Goal: Transaction & Acquisition: Subscribe to service/newsletter

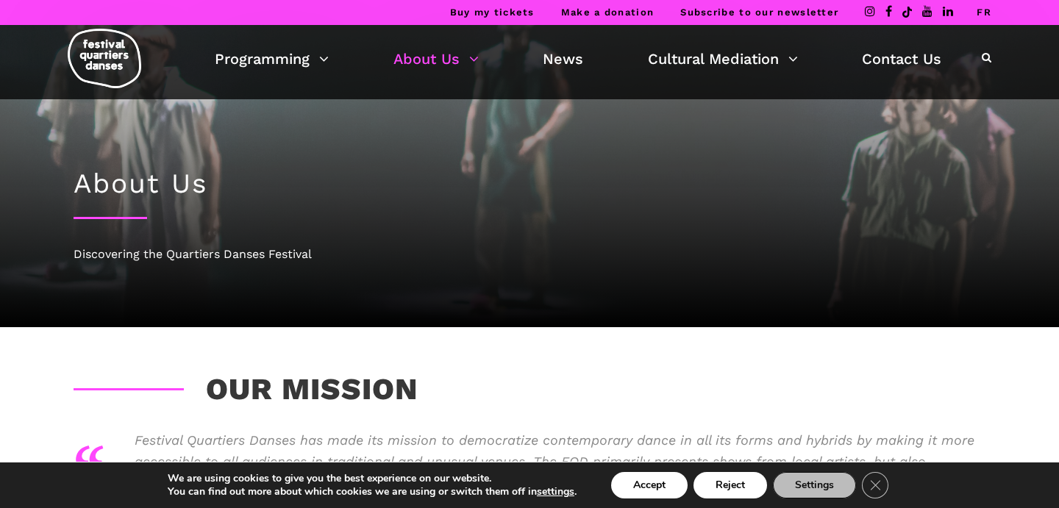
click at [759, 15] on link "Subscribe to our newsletter" at bounding box center [759, 12] width 158 height 11
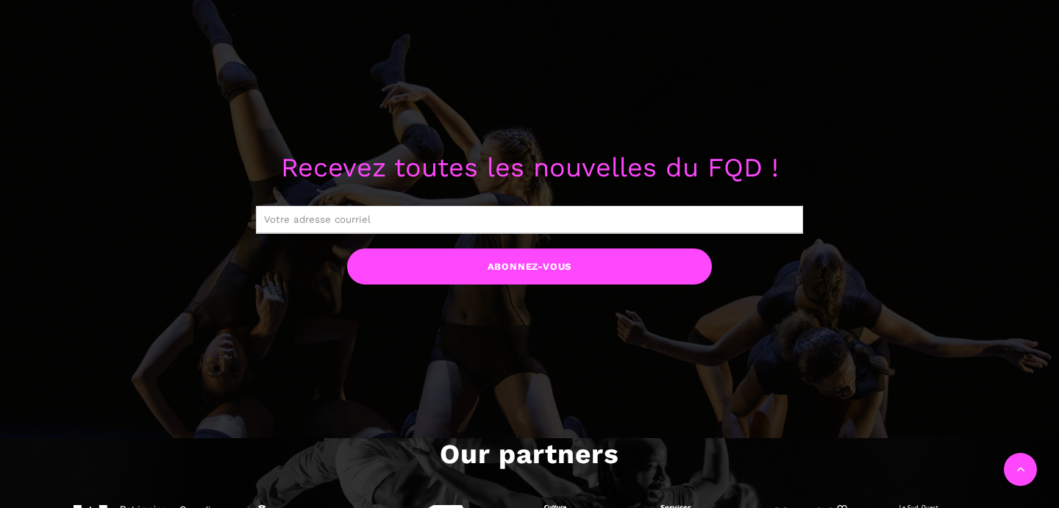
click at [624, 212] on input "text" at bounding box center [529, 220] width 547 height 28
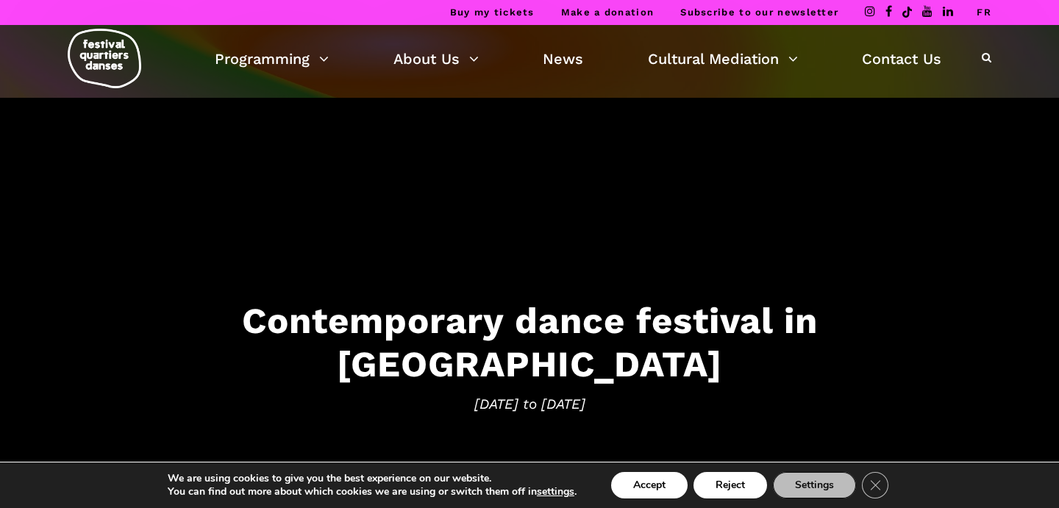
click at [792, 14] on link "Subscribe to our newsletter" at bounding box center [759, 12] width 158 height 11
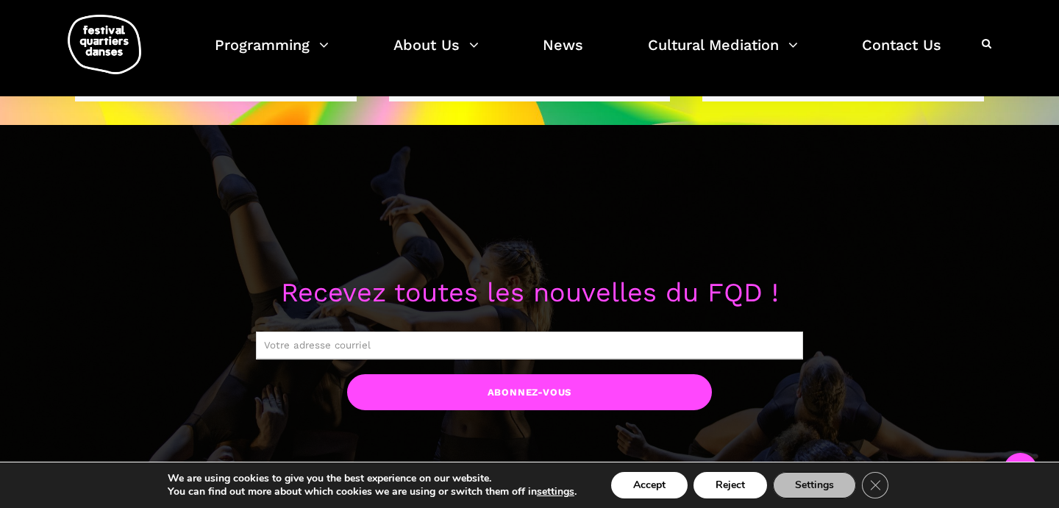
scroll to position [1130, 0]
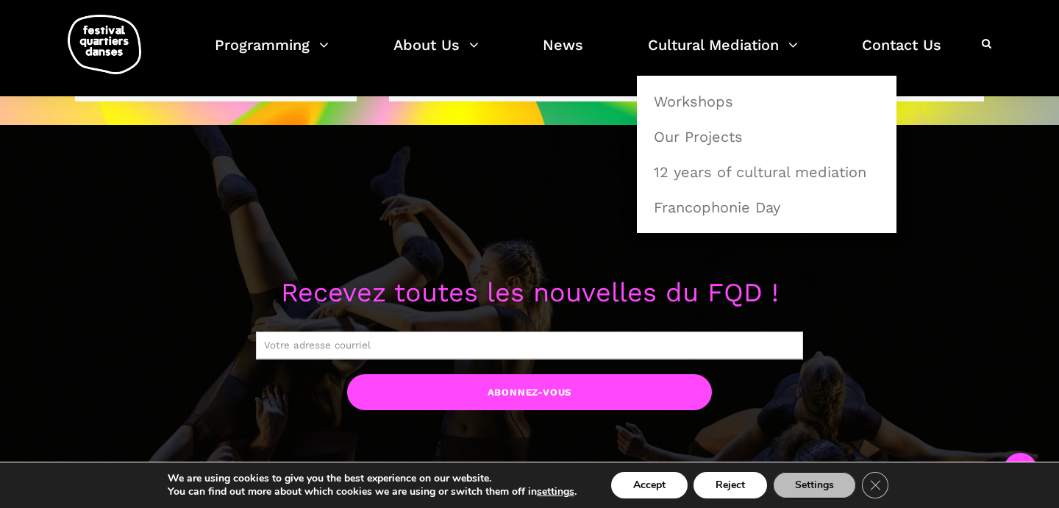
click at [595, 332] on input "text" at bounding box center [529, 346] width 547 height 28
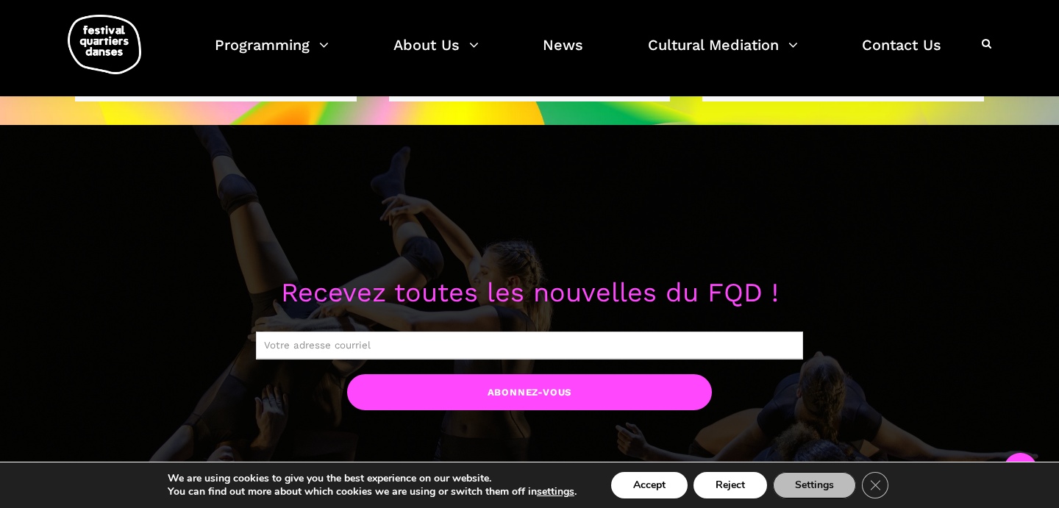
type input "adalinejk@gmail.com"
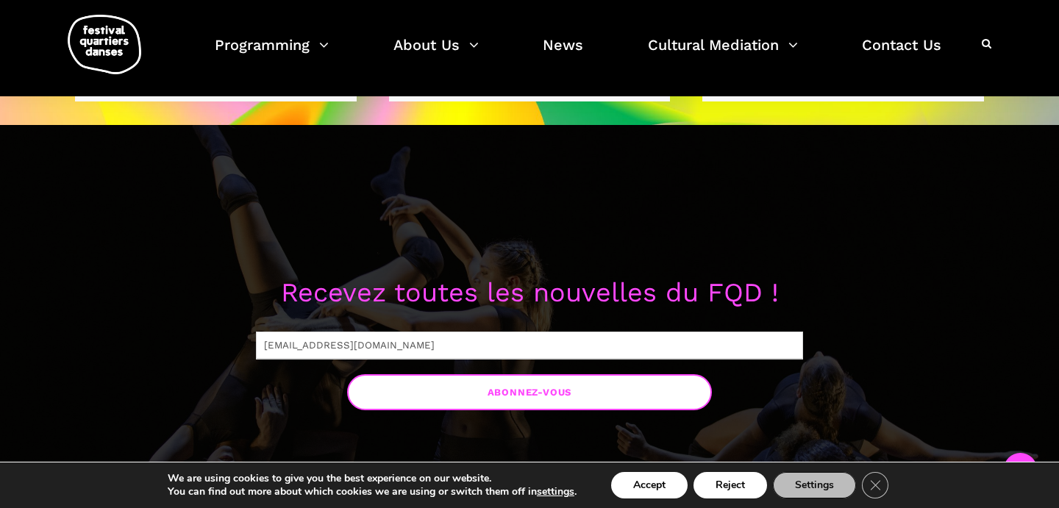
click at [481, 388] on input "Abonnez-vous" at bounding box center [529, 392] width 365 height 36
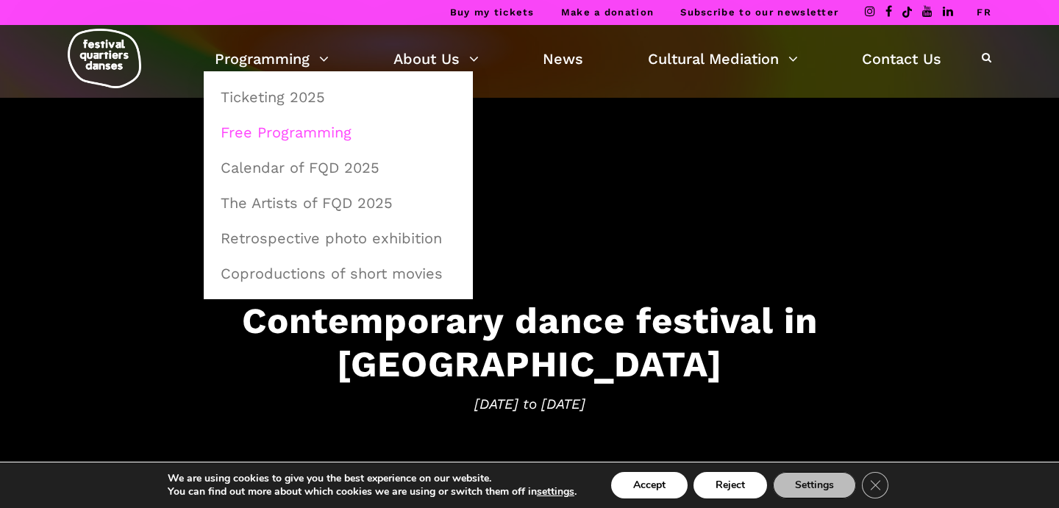
click at [300, 129] on link "Free Programming" at bounding box center [338, 132] width 253 height 34
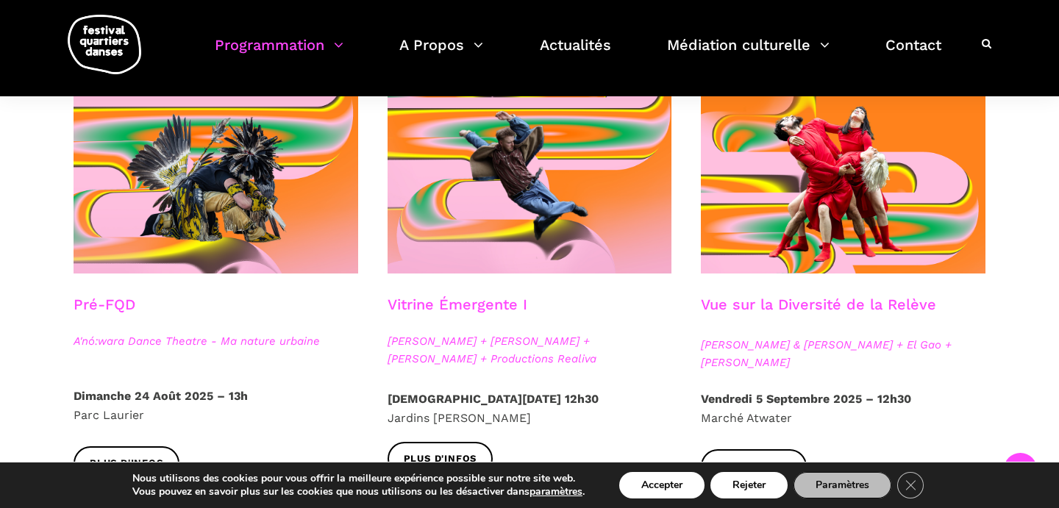
scroll to position [378, 0]
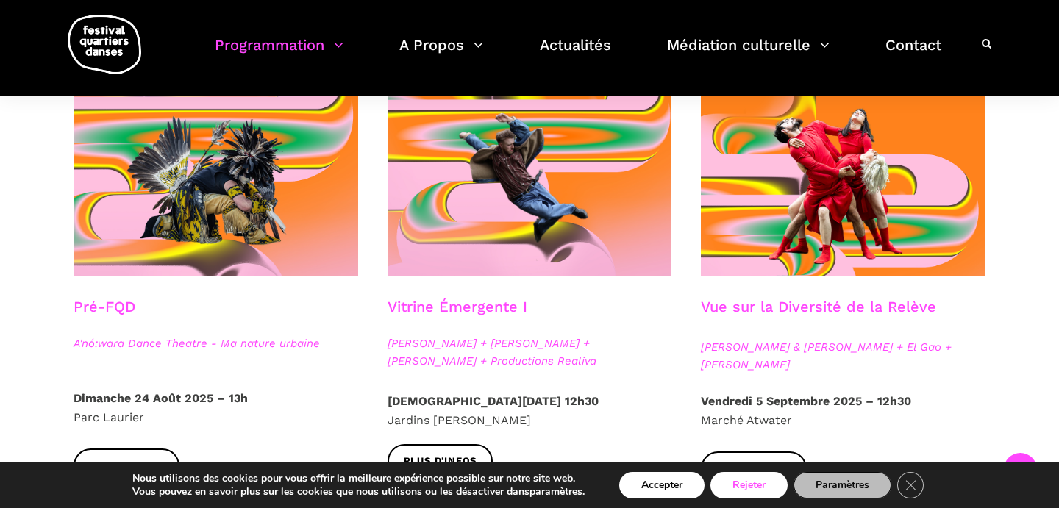
click at [758, 485] on button "Rejeter" at bounding box center [749, 485] width 77 height 26
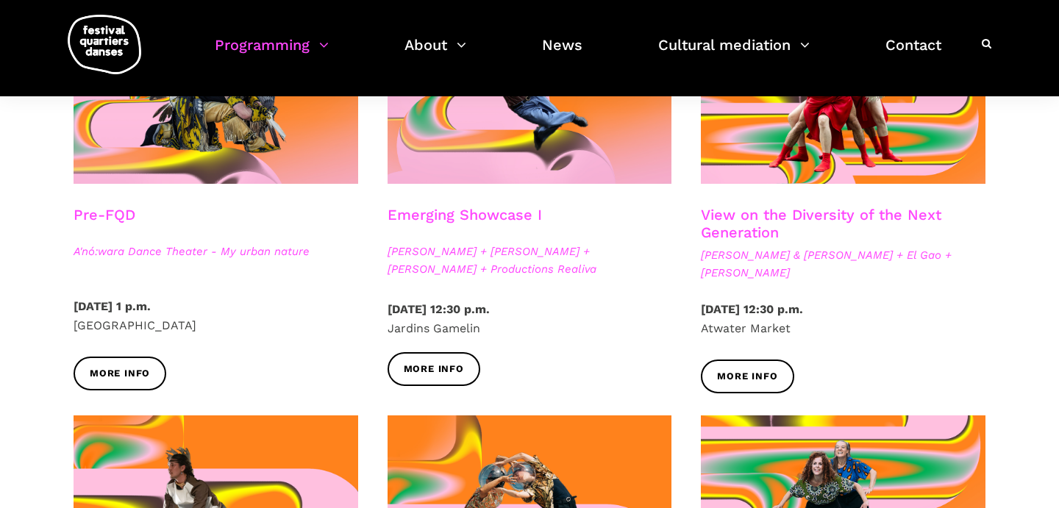
scroll to position [153, 0]
